Goal: Find specific page/section: Find specific page/section

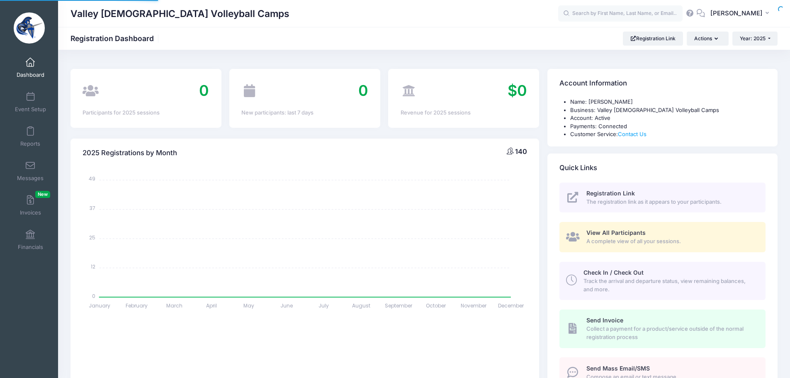
select select
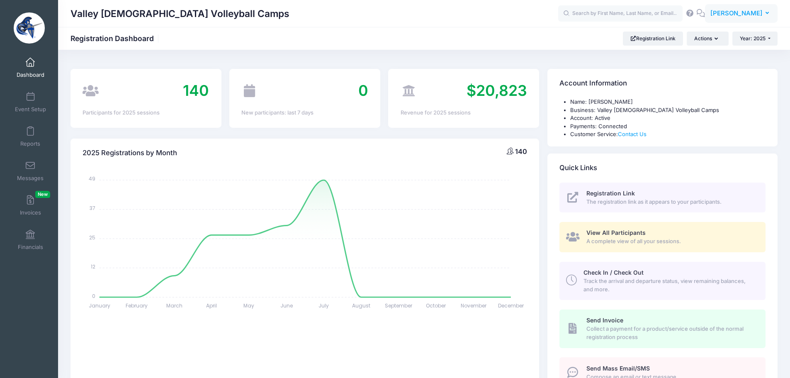
click at [738, 10] on span "[PERSON_NAME]" at bounding box center [737, 13] width 52 height 9
click at [706, 53] on link "My Events" at bounding box center [720, 52] width 101 height 16
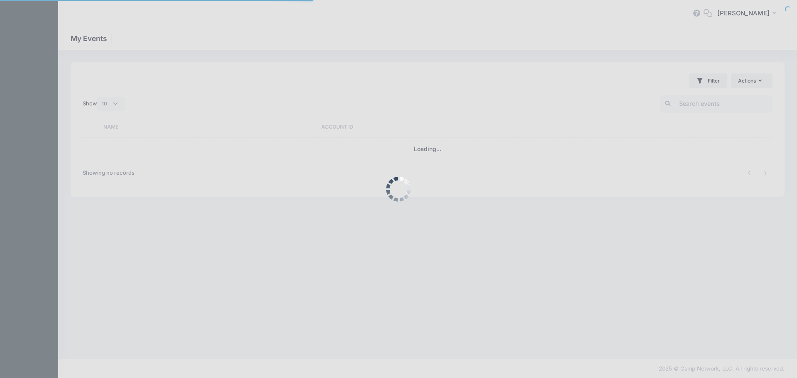
select select "10"
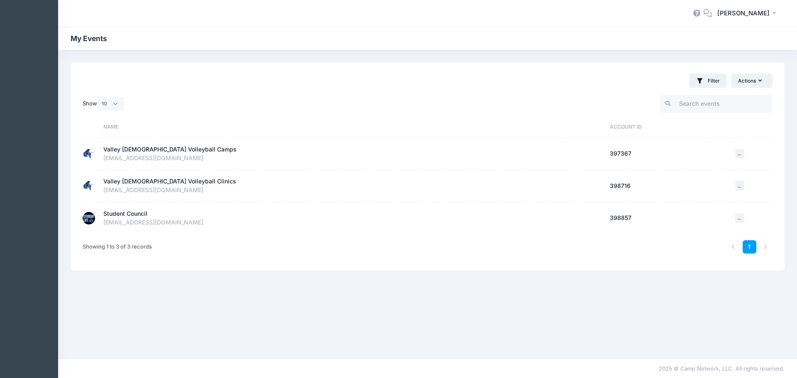
click at [145, 210] on div "Student Council" at bounding box center [125, 214] width 44 height 9
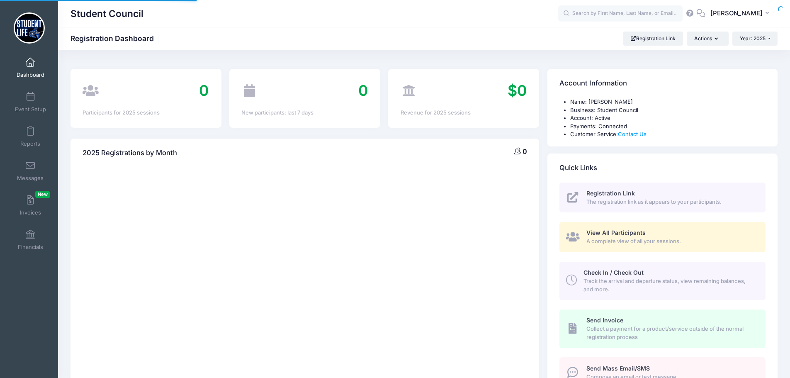
select select
click at [651, 38] on link "Registration Link" at bounding box center [653, 39] width 60 height 14
